Goal: Task Accomplishment & Management: Use online tool/utility

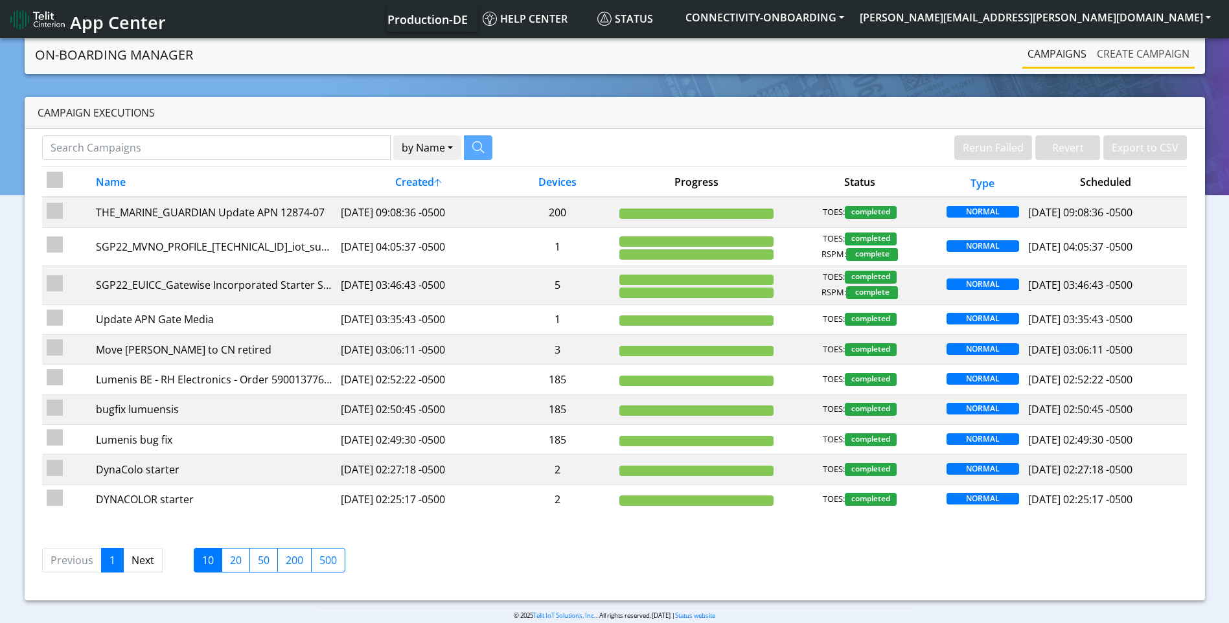
click at [1155, 47] on link "Create campaign" at bounding box center [1142, 54] width 103 height 26
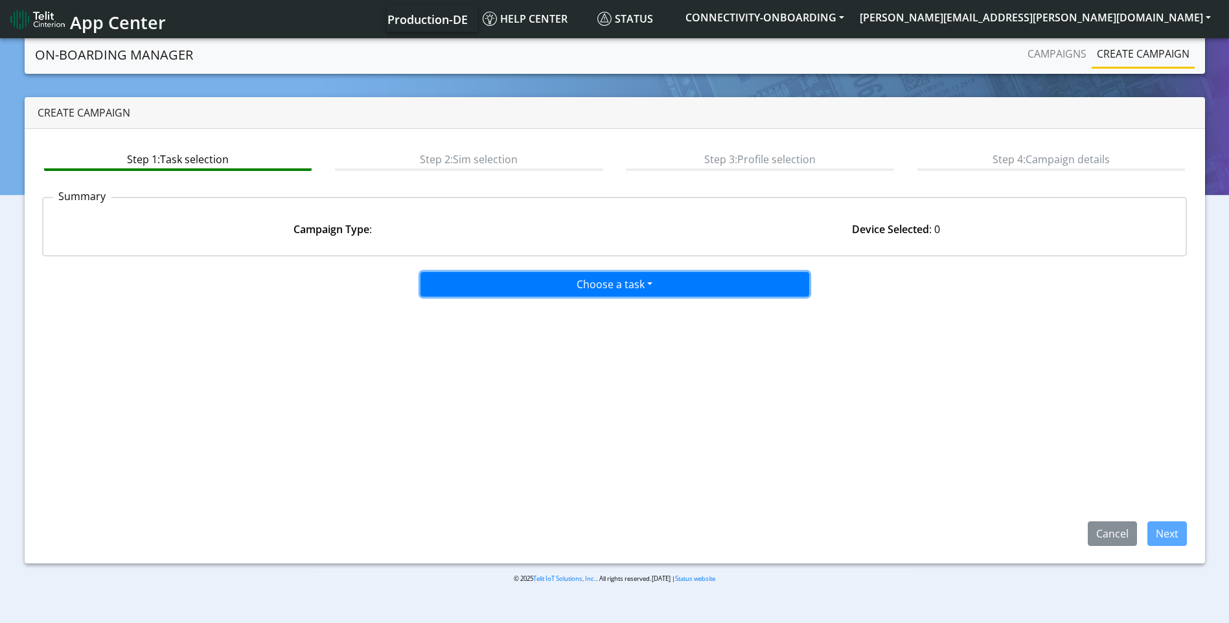
click at [518, 284] on button "Choose a task" at bounding box center [614, 284] width 389 height 25
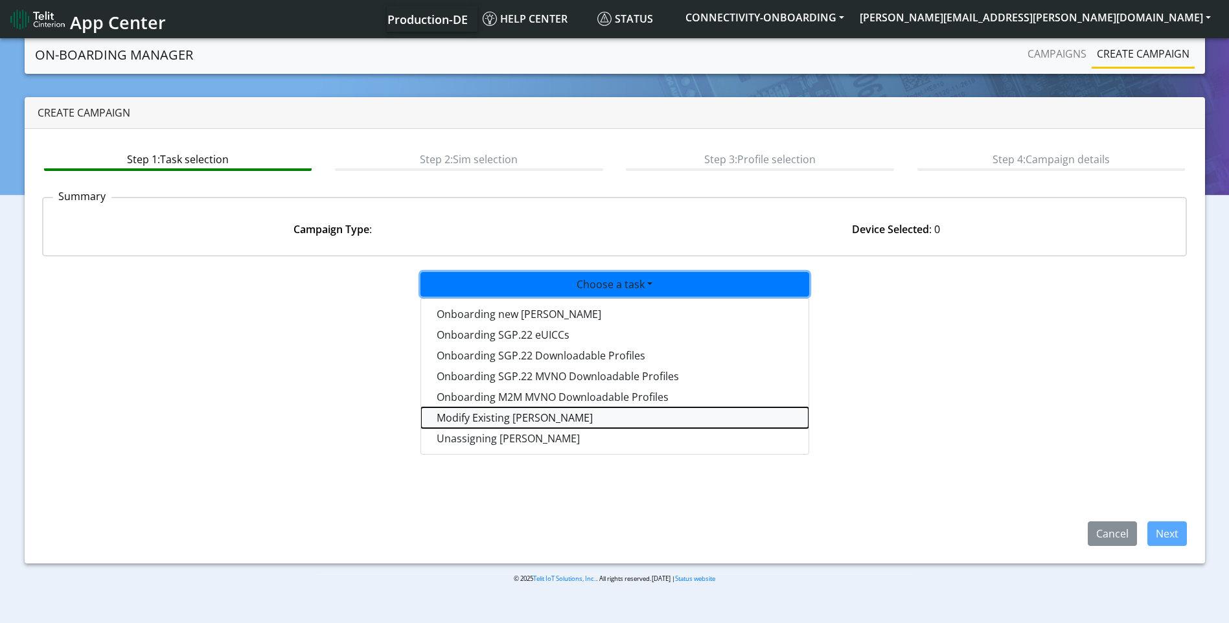
click at [492, 414] on taskiotp-dropdown "Modify Existing SIMs" at bounding box center [614, 417] width 387 height 21
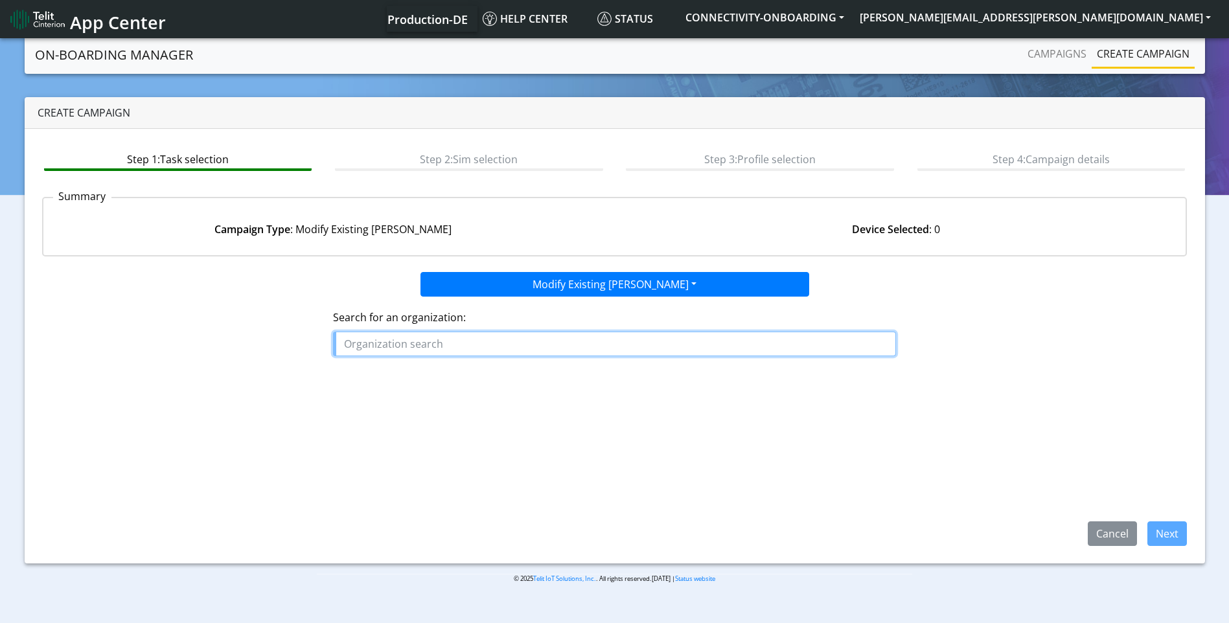
click at [491, 350] on input "text" at bounding box center [614, 344] width 563 height 25
click at [426, 372] on ngb-highlight "ALLIED _UNIVERSAL_EU" at bounding box center [405, 374] width 113 height 14
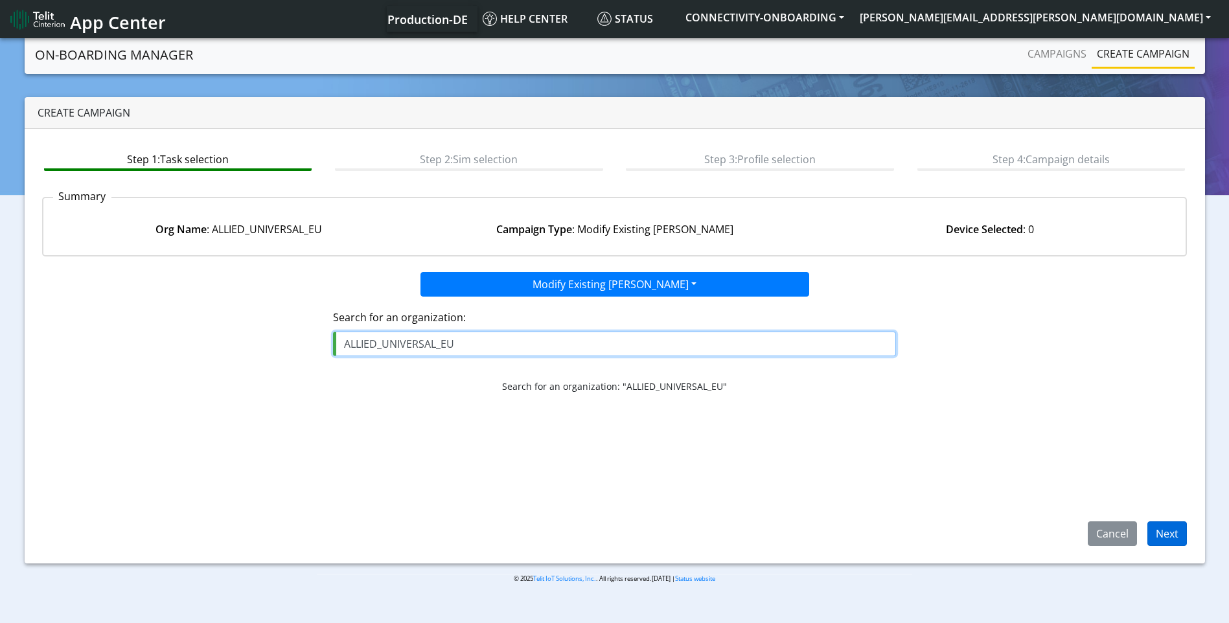
type input "ALLIED_UNIVERSAL_EU"
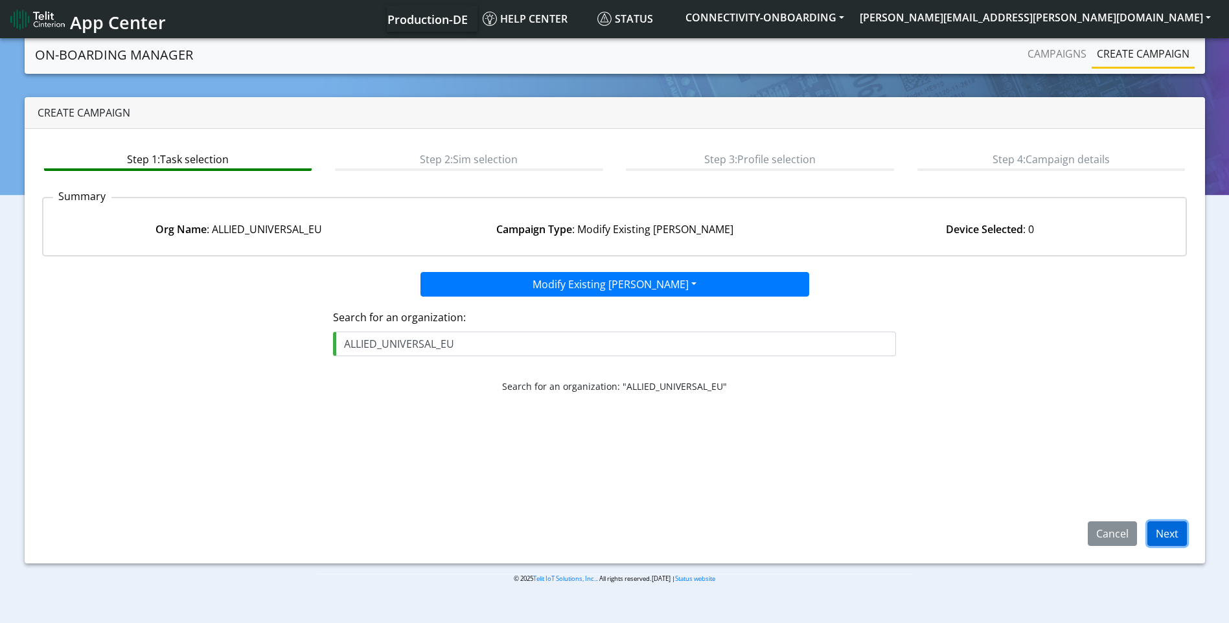
click at [1164, 532] on button "Next" at bounding box center [1167, 533] width 40 height 25
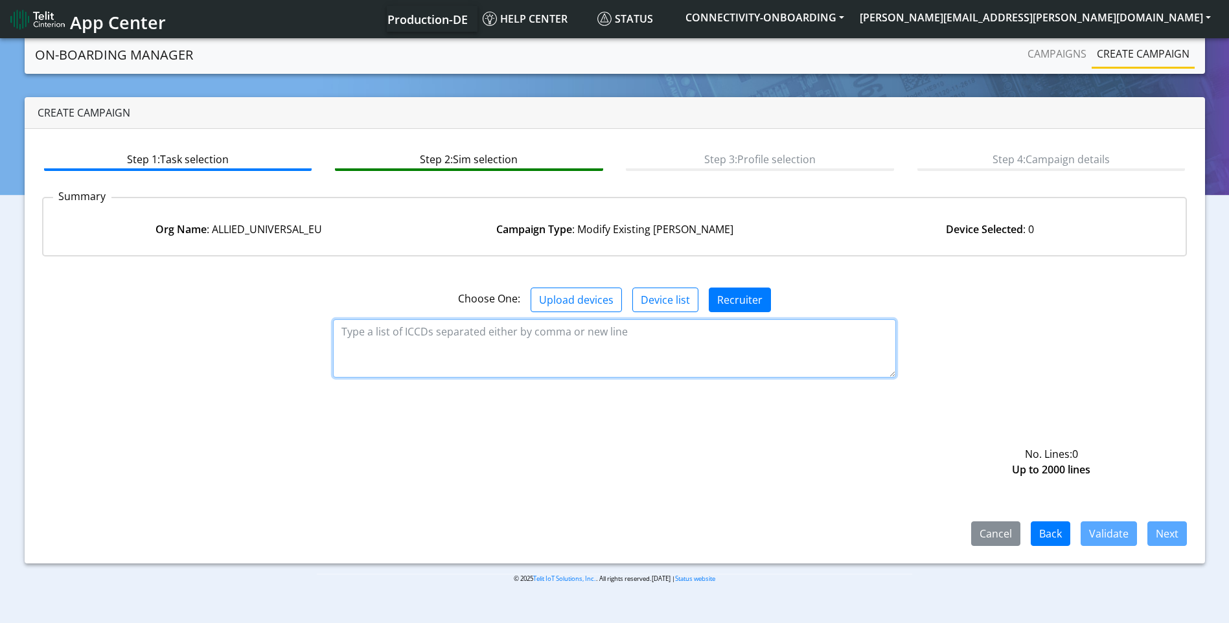
click at [475, 329] on textarea at bounding box center [614, 348] width 563 height 58
paste textarea "89358151000015980405 89358151000015986071 89358151000016751656 8935815100001675…"
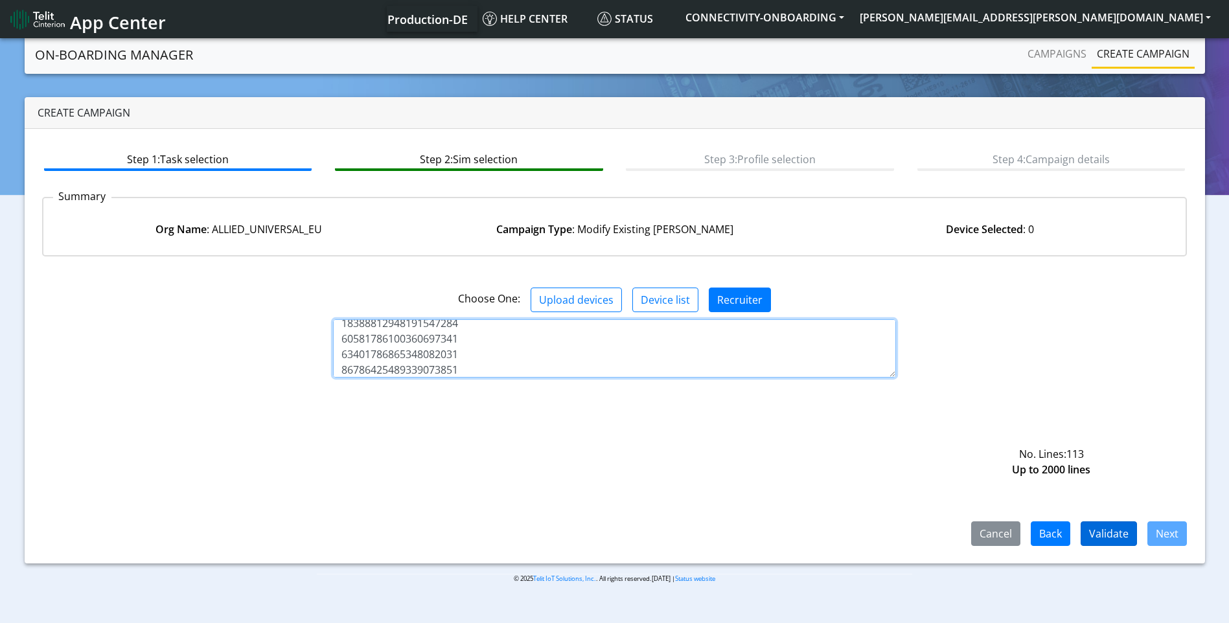
type textarea "89358151000015980405 89358151000015986071 89358151000016751656 8935815100001675…"
click at [1106, 528] on button "Validate" at bounding box center [1108, 533] width 56 height 25
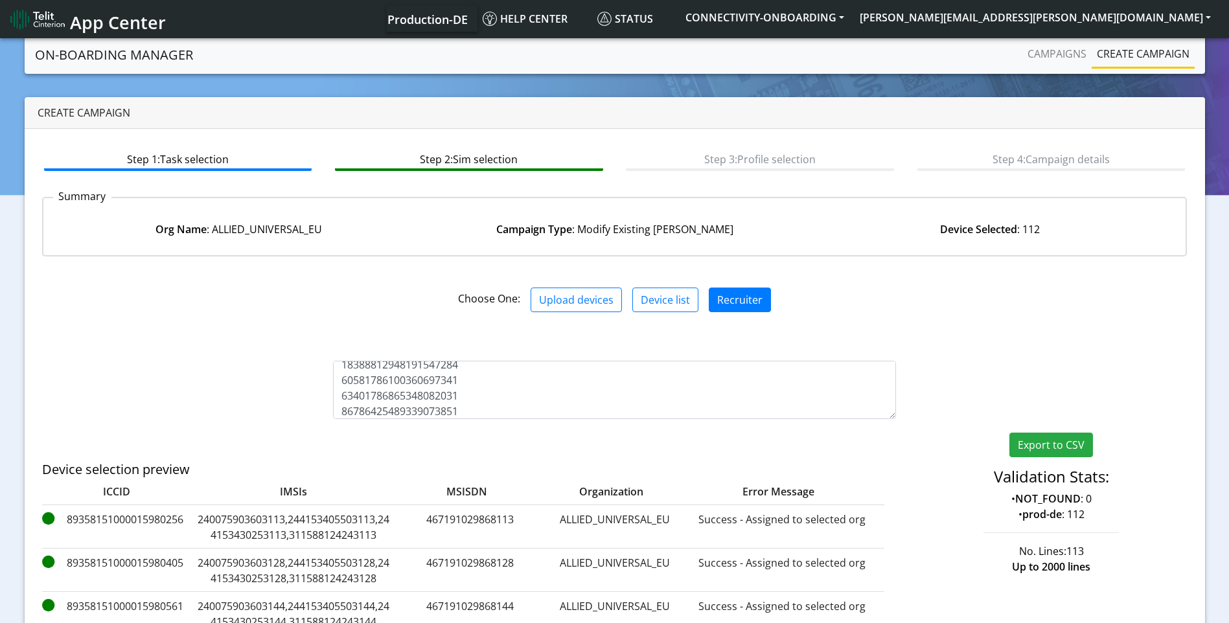
scroll to position [207, 0]
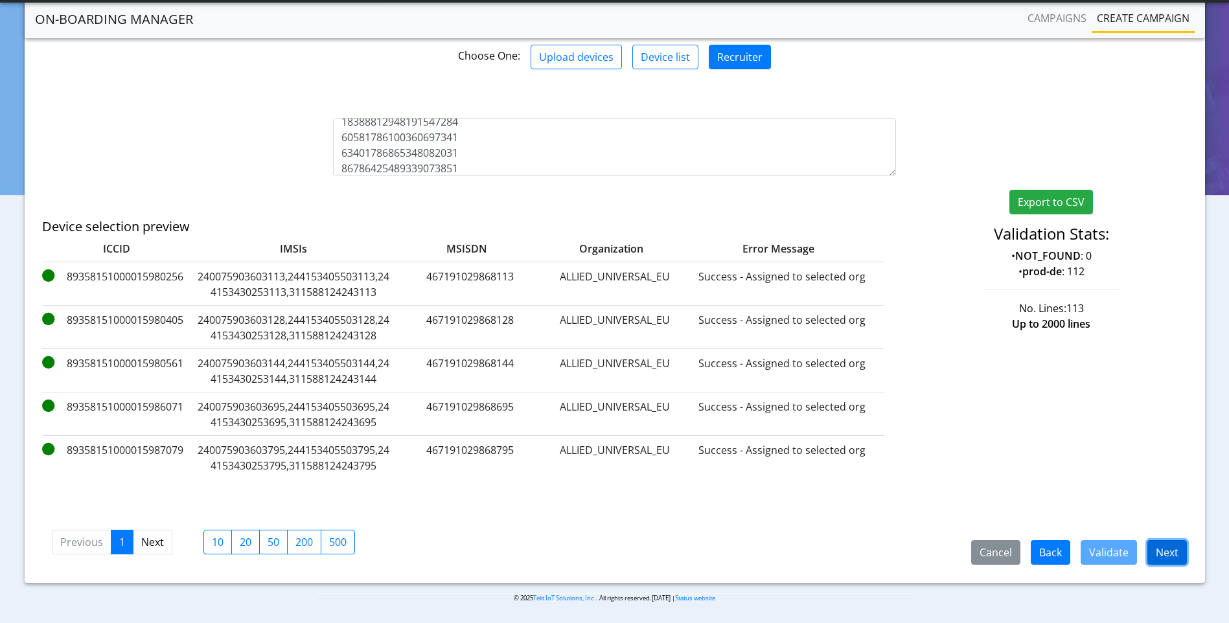
click at [1157, 552] on button "Next" at bounding box center [1167, 552] width 40 height 25
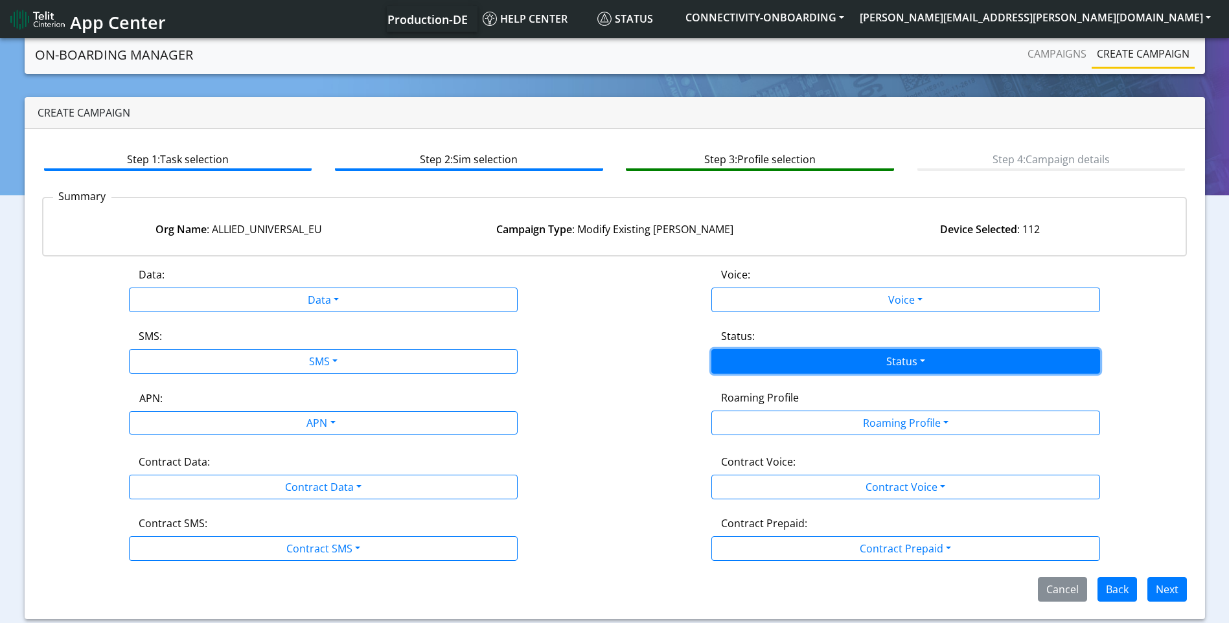
click at [905, 365] on button "Status" at bounding box center [905, 361] width 389 height 25
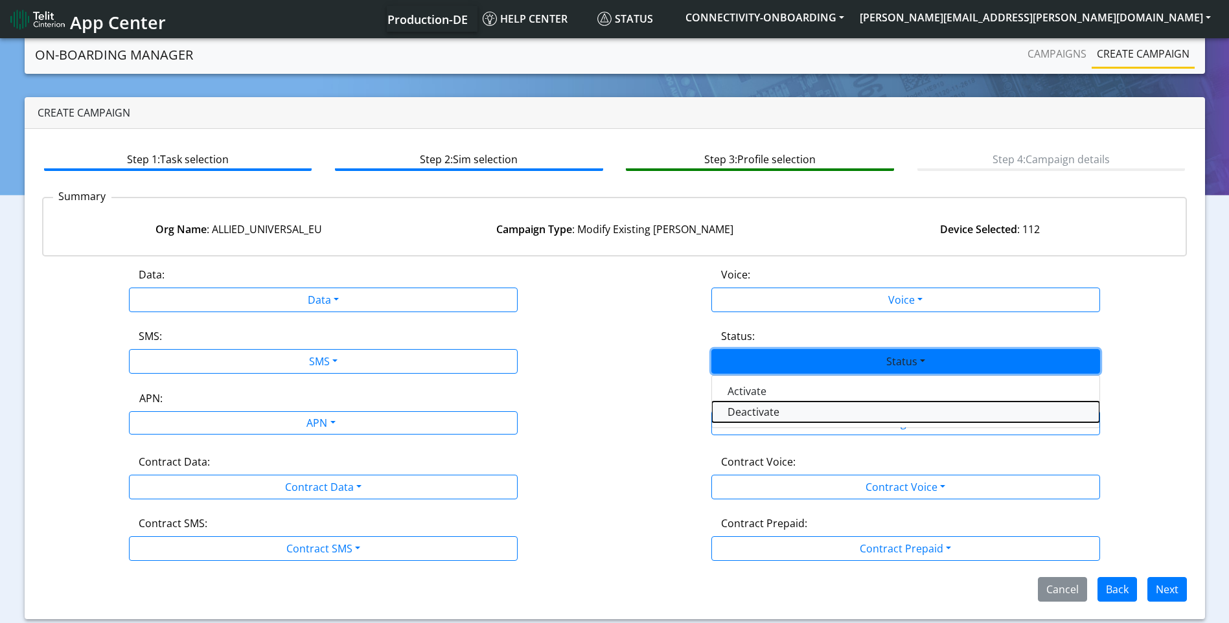
click at [802, 409] on button "Deactivate" at bounding box center [905, 412] width 387 height 21
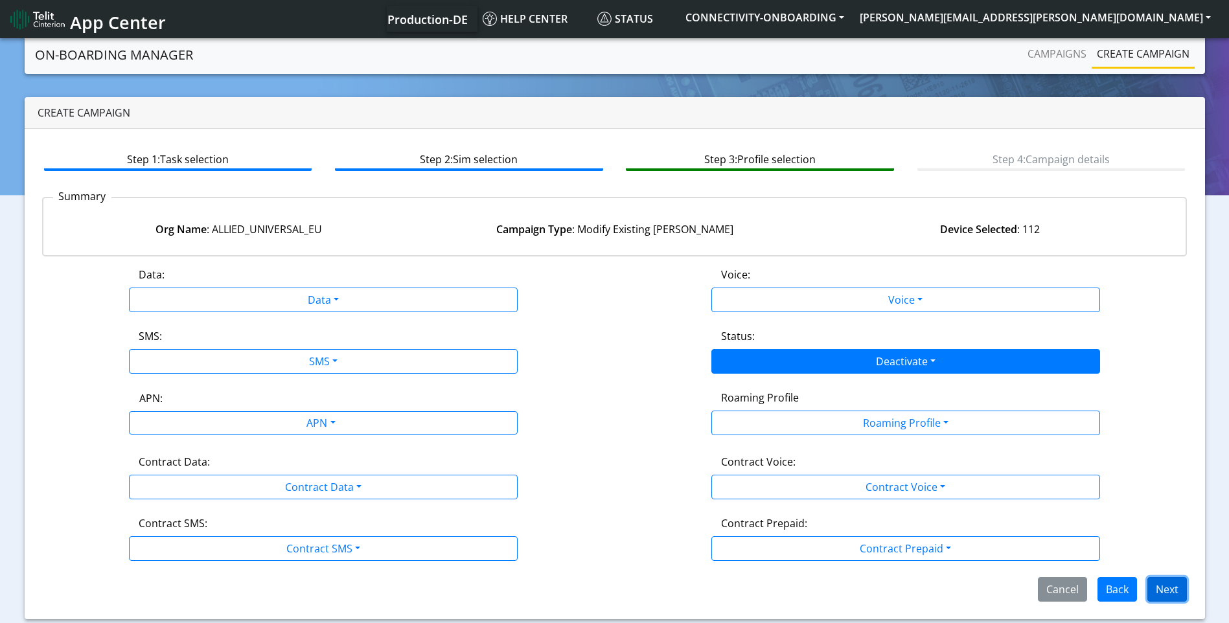
click at [1174, 590] on button "Next" at bounding box center [1167, 589] width 40 height 25
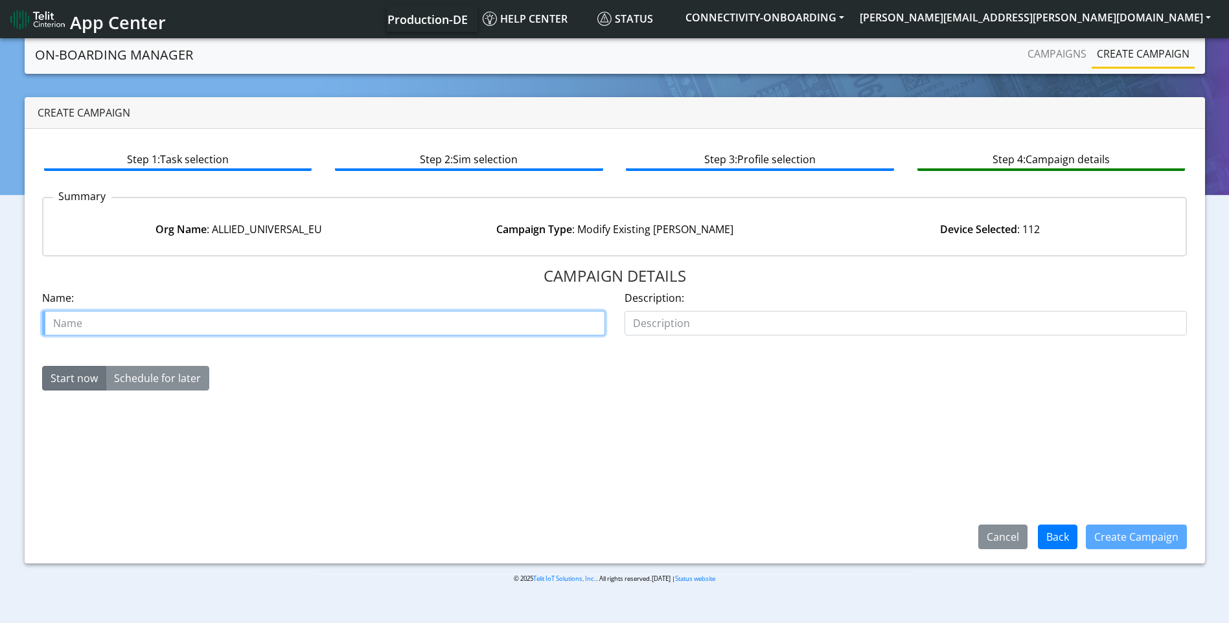
click at [364, 313] on input "text" at bounding box center [323, 323] width 563 height 25
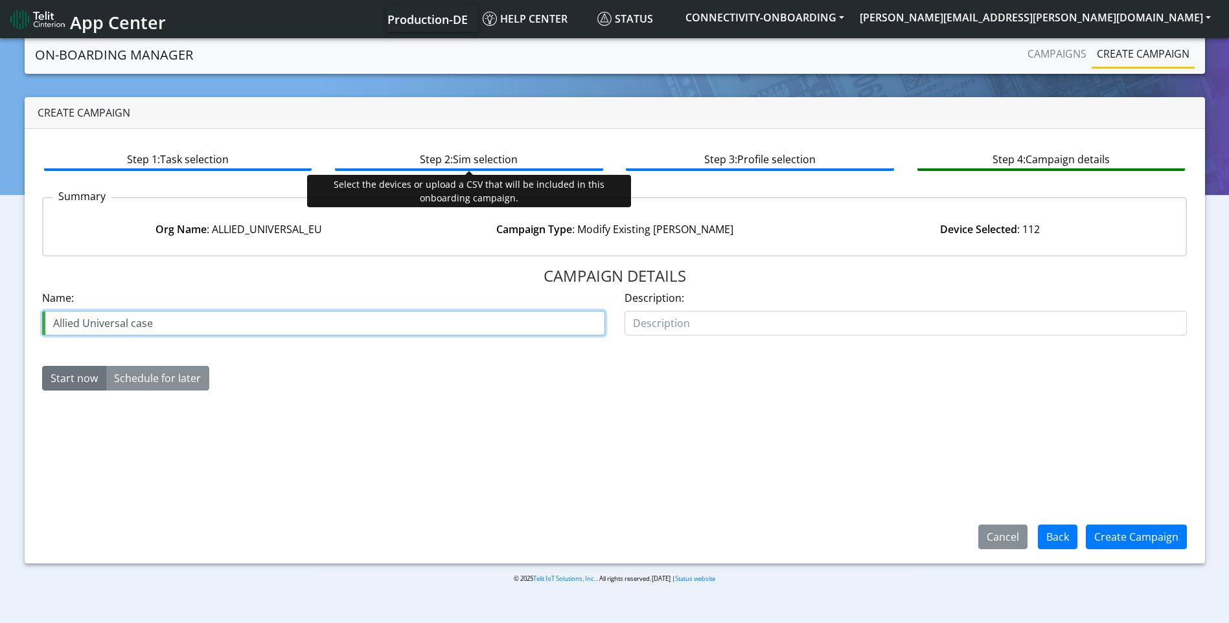
paste input "00639416"
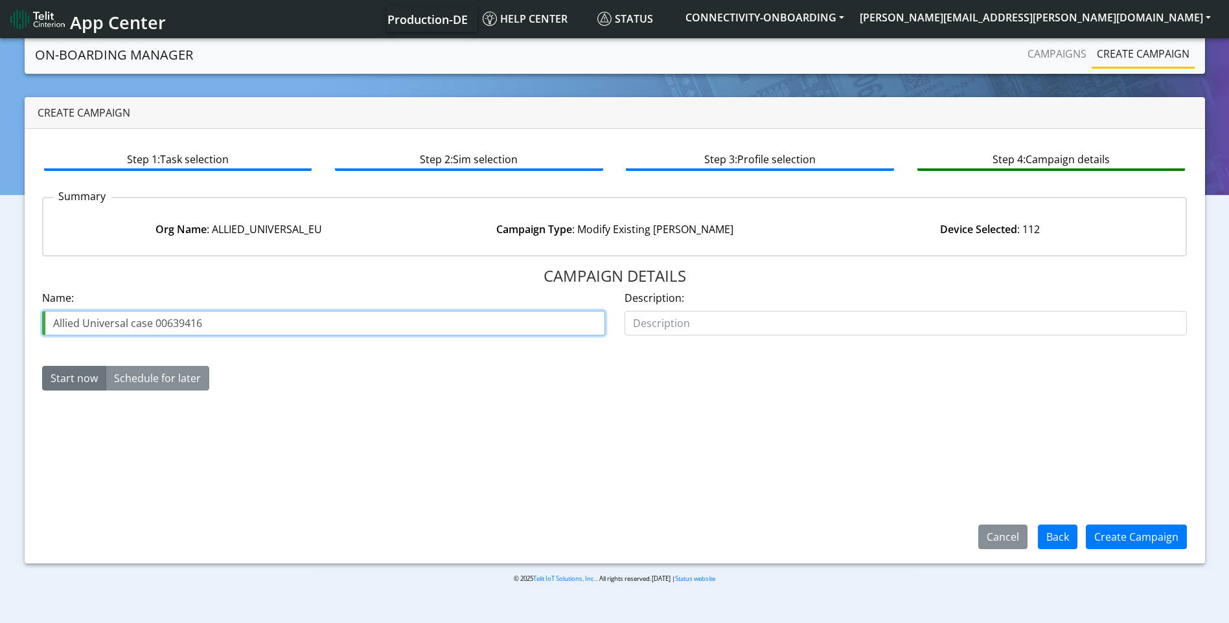
type input "Allied Universal case 00639416"
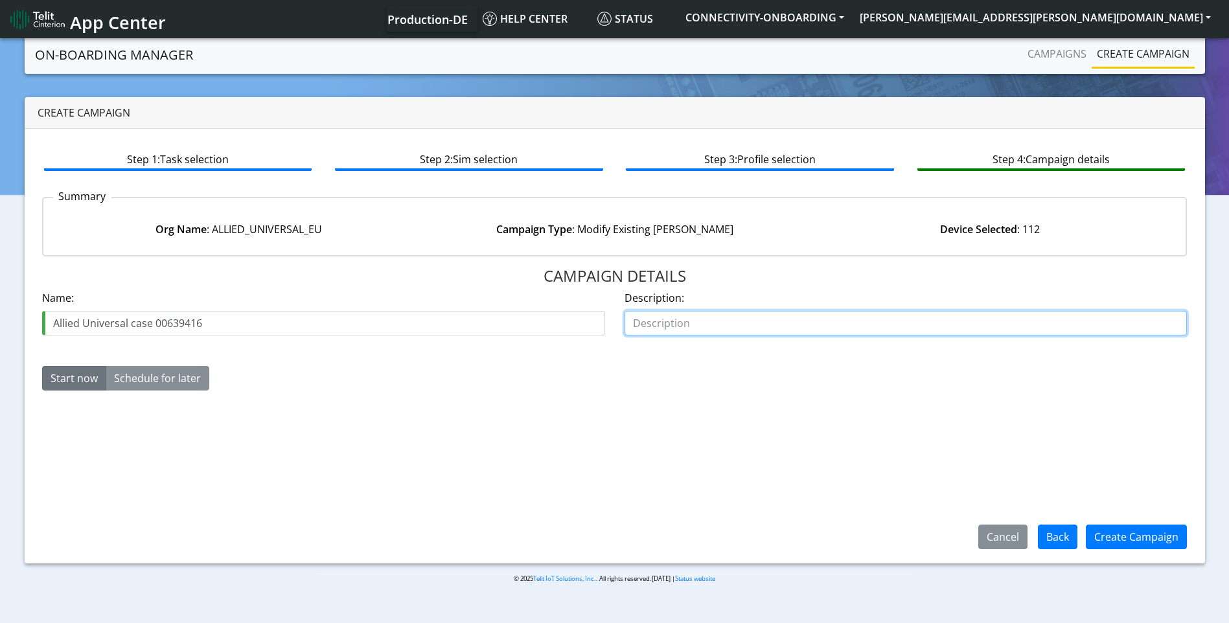
click at [668, 330] on input "text" at bounding box center [905, 323] width 563 height 25
type input "deactivate"
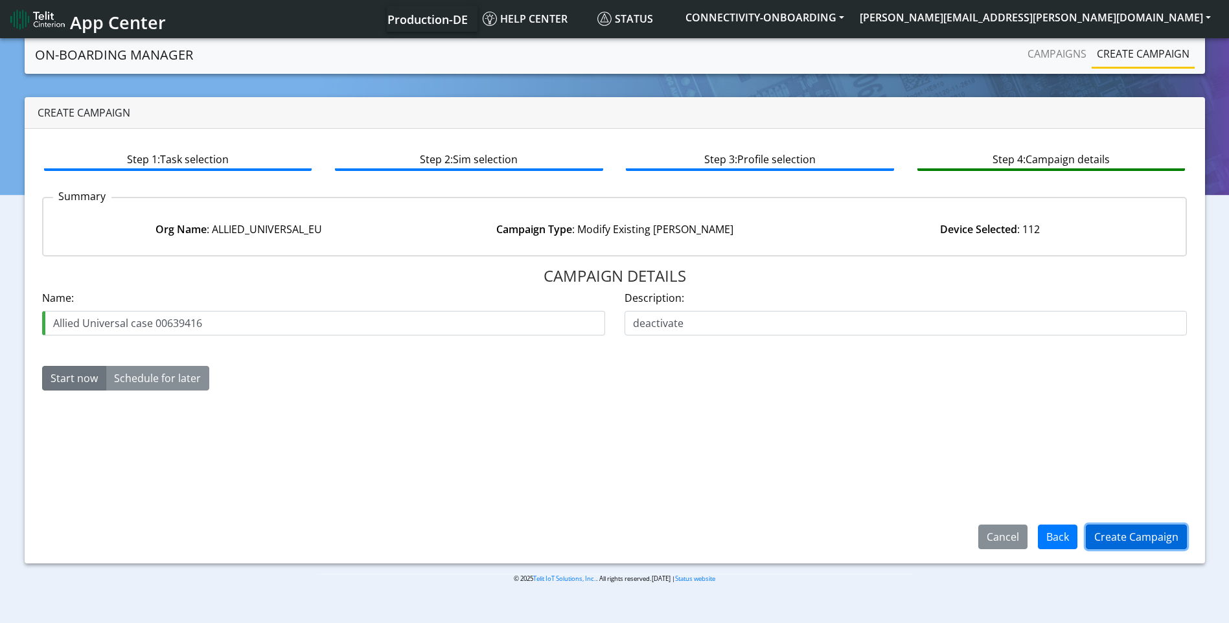
click at [1137, 543] on button "Create Campaign" at bounding box center [1135, 537] width 101 height 25
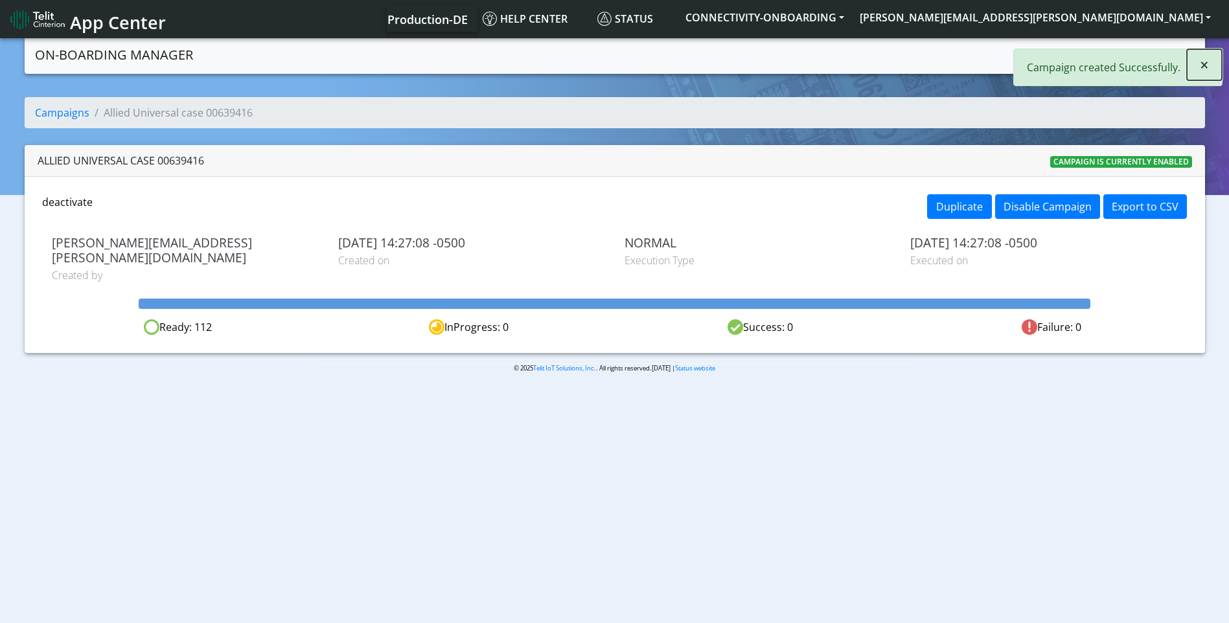
click at [1203, 61] on span "×" at bounding box center [1203, 64] width 9 height 21
click at [1060, 53] on link "Campaigns" at bounding box center [1056, 54] width 69 height 26
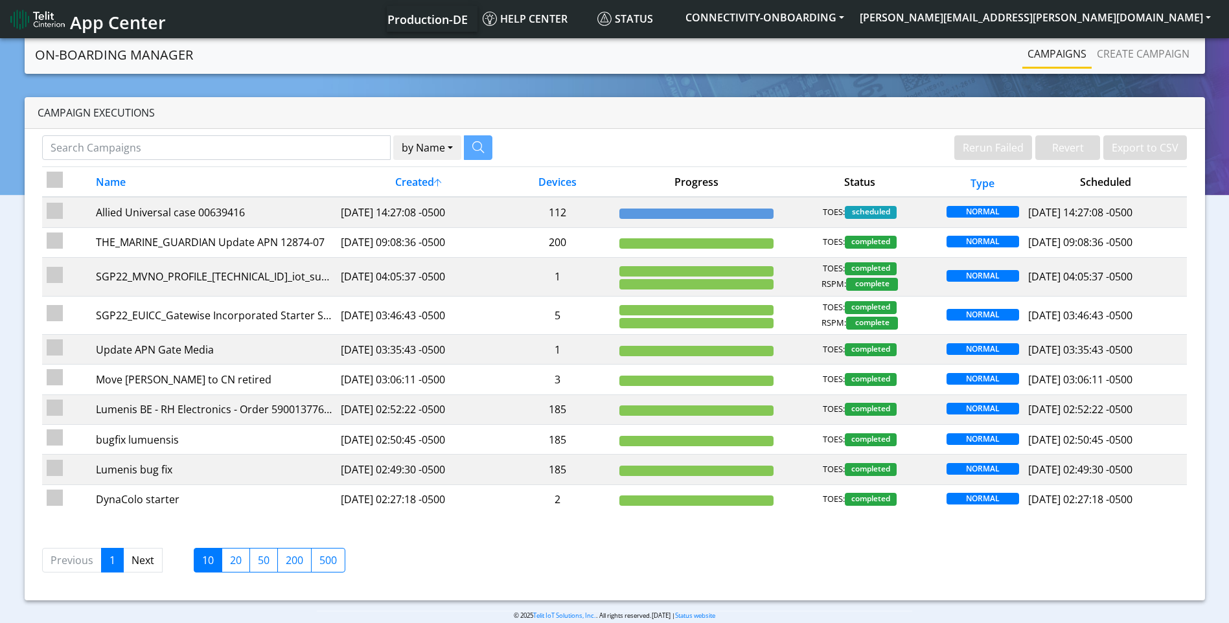
click at [1071, 58] on link "Campaigns" at bounding box center [1056, 54] width 69 height 26
